Goal: Transaction & Acquisition: Download file/media

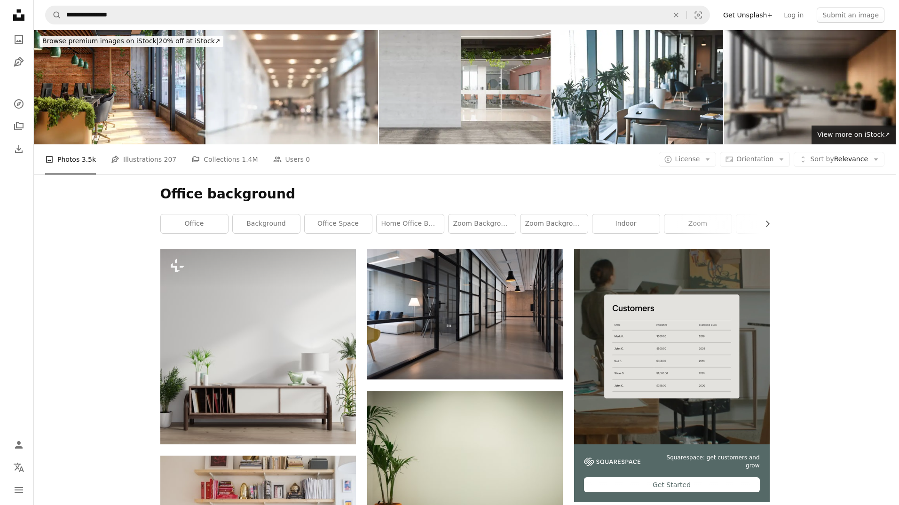
scroll to position [15901, 0]
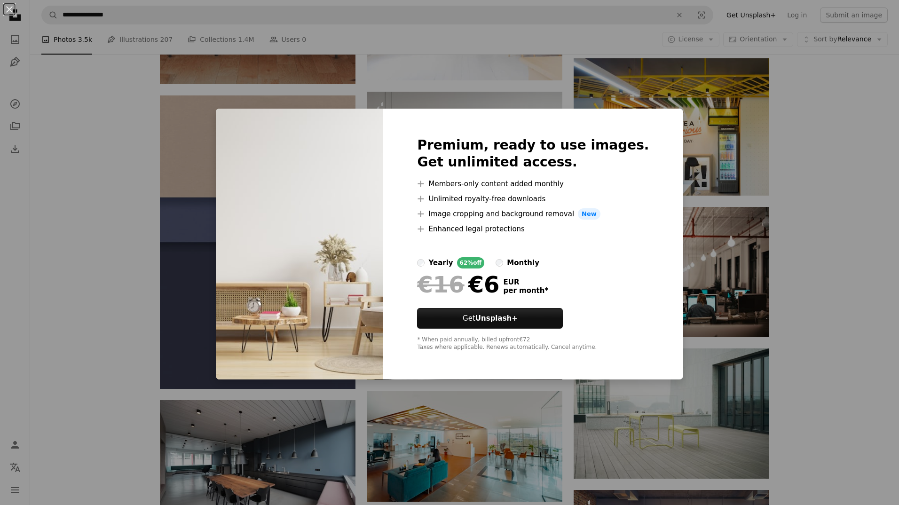
click at [822, 160] on div "An X shape Premium, ready to use images. Get unlimited access. A plus sign Memb…" at bounding box center [449, 252] width 899 height 505
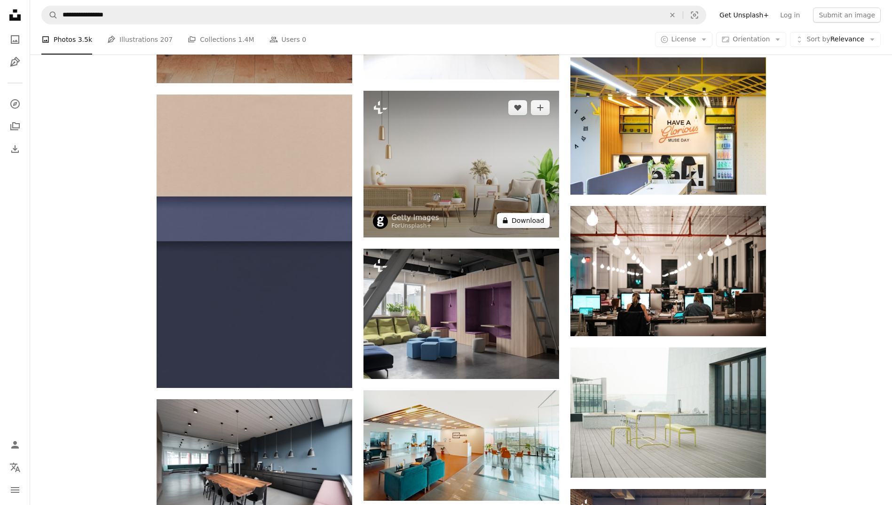
click at [525, 220] on button "A lock Download" at bounding box center [523, 220] width 53 height 15
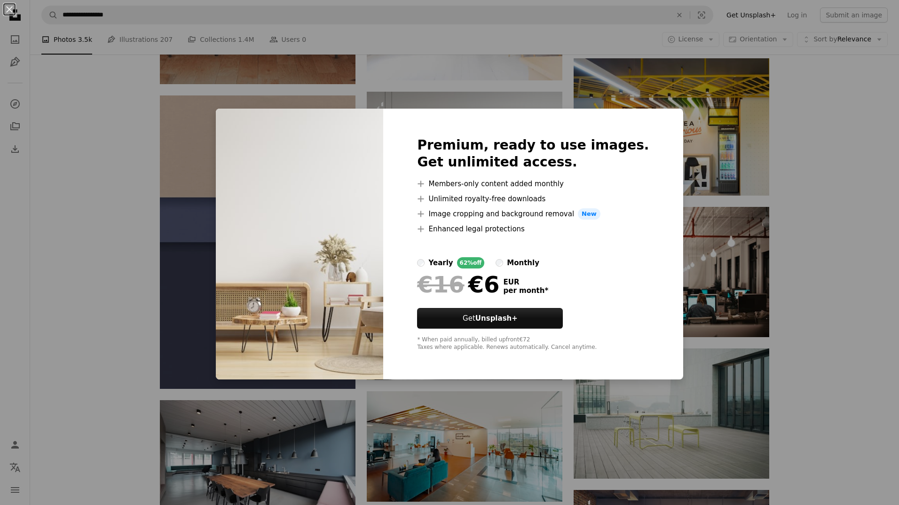
click at [827, 310] on div "An X shape Premium, ready to use images. Get unlimited access. A plus sign Memb…" at bounding box center [449, 252] width 899 height 505
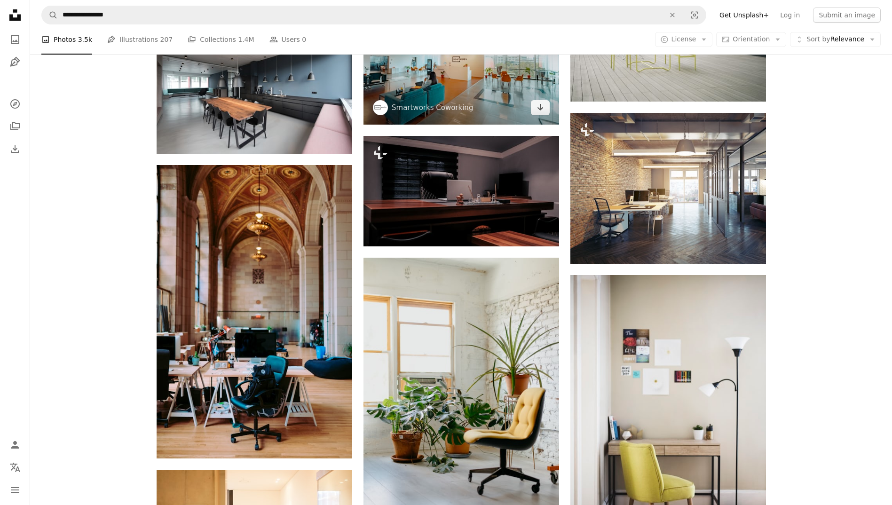
scroll to position [16654, 0]
